Goal: Navigation & Orientation: Go to known website

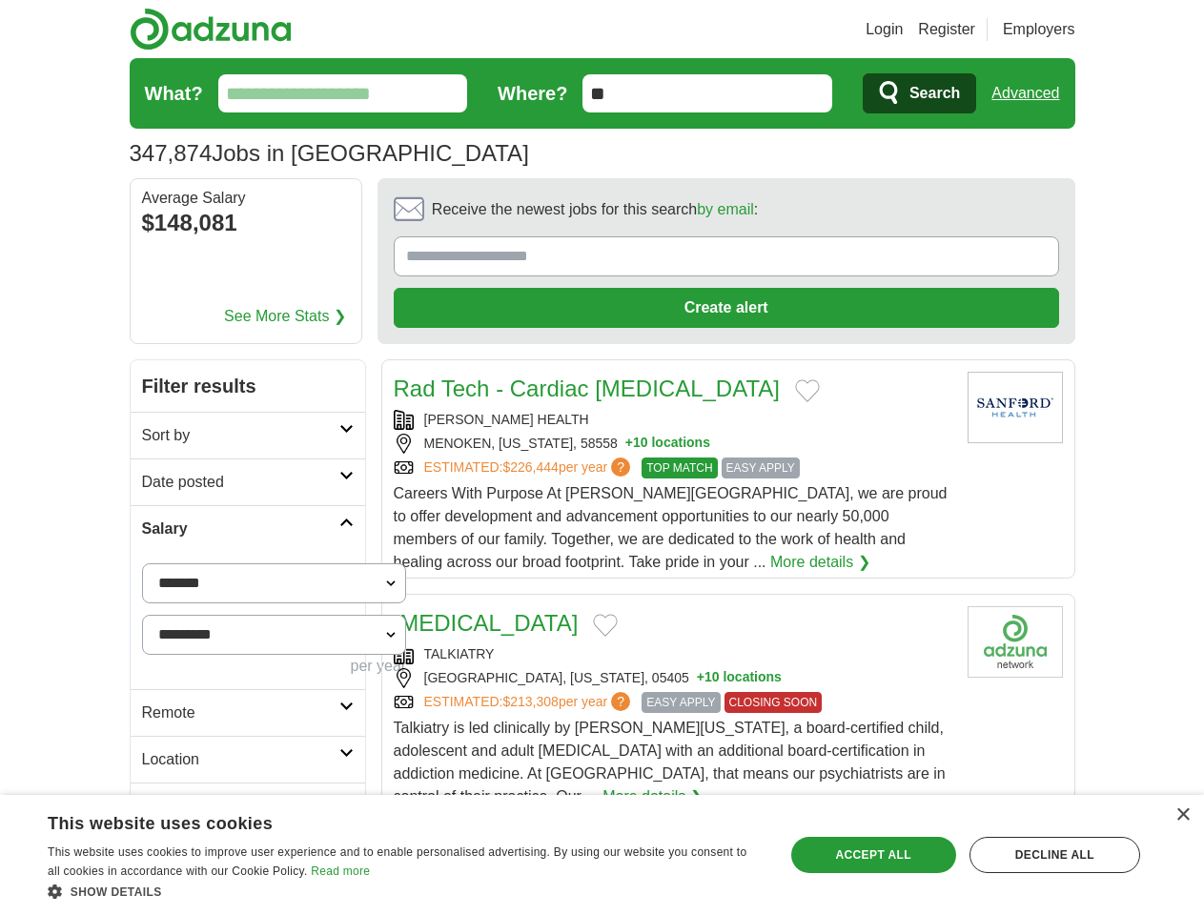
click at [903, 30] on link "Login" at bounding box center [884, 29] width 37 height 23
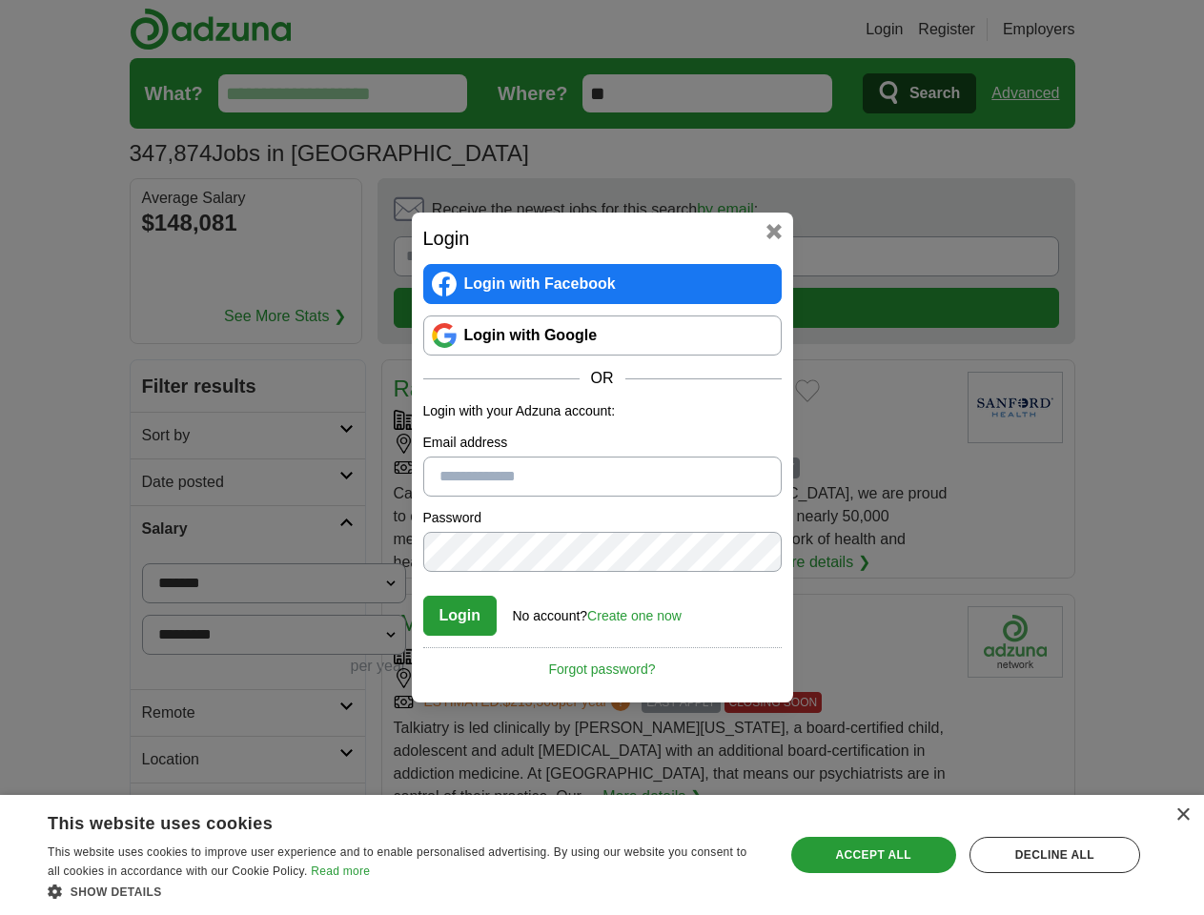
click at [1061, 30] on div "Login Login with Facebook Login with Google OR Login with your Adzuna account: …" at bounding box center [602, 457] width 1204 height 915
click at [1032, 93] on div "Login Login with Facebook Login with Google OR Login with your Adzuna account: …" at bounding box center [602, 457] width 1204 height 915
click at [230, 225] on div "Login Login with Facebook Login with Google OR Login with your Adzuna account: …" at bounding box center [602, 457] width 1204 height 915
click at [673, 214] on div "Login Login with Facebook Login with Google OR Login with your Adzuna account: …" at bounding box center [602, 458] width 381 height 490
click at [1114, 215] on div "Login Login with Facebook Login with Google OR Login with your Adzuna account: …" at bounding box center [602, 457] width 1204 height 915
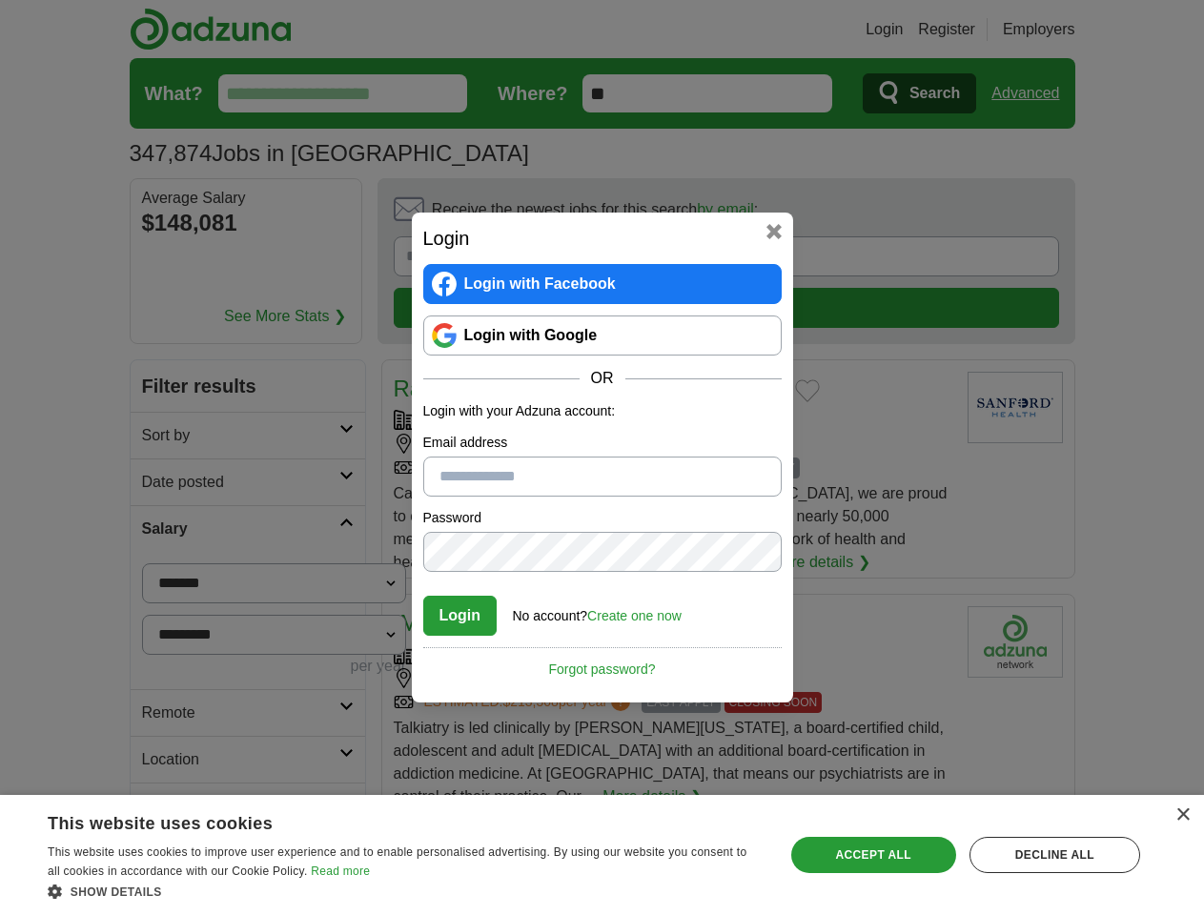
click at [160, 343] on div "Login Login with Facebook Login with Google OR Login with your Adzuna account: …" at bounding box center [602, 457] width 1204 height 915
click at [160, 390] on div "Login Login with Facebook Login with Google OR Login with your Adzuna account: …" at bounding box center [602, 457] width 1204 height 915
click at [160, 437] on div "Login Login with Facebook Login with Google OR Login with your Adzuna account: …" at bounding box center [602, 457] width 1204 height 915
click at [160, 621] on div "Login Login with Facebook Login with Google OR Login with your Adzuna account: …" at bounding box center [602, 457] width 1204 height 915
